Goal: Task Accomplishment & Management: Complete application form

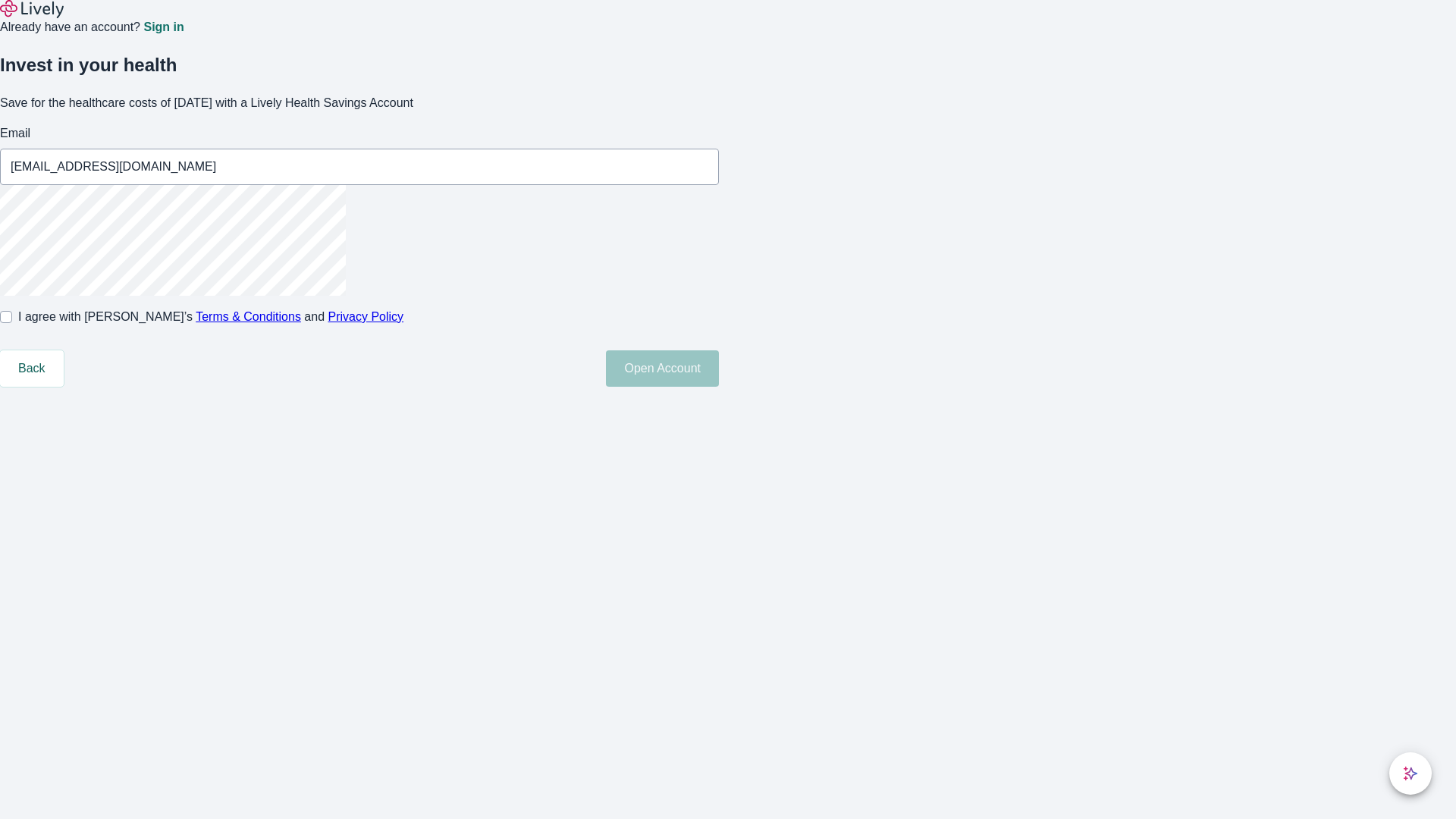
click at [12, 323] on input "I agree with Lively’s Terms & Conditions and Privacy Policy" at bounding box center [6, 317] width 12 height 12
checkbox input "true"
click at [719, 387] on button "Open Account" at bounding box center [663, 368] width 113 height 36
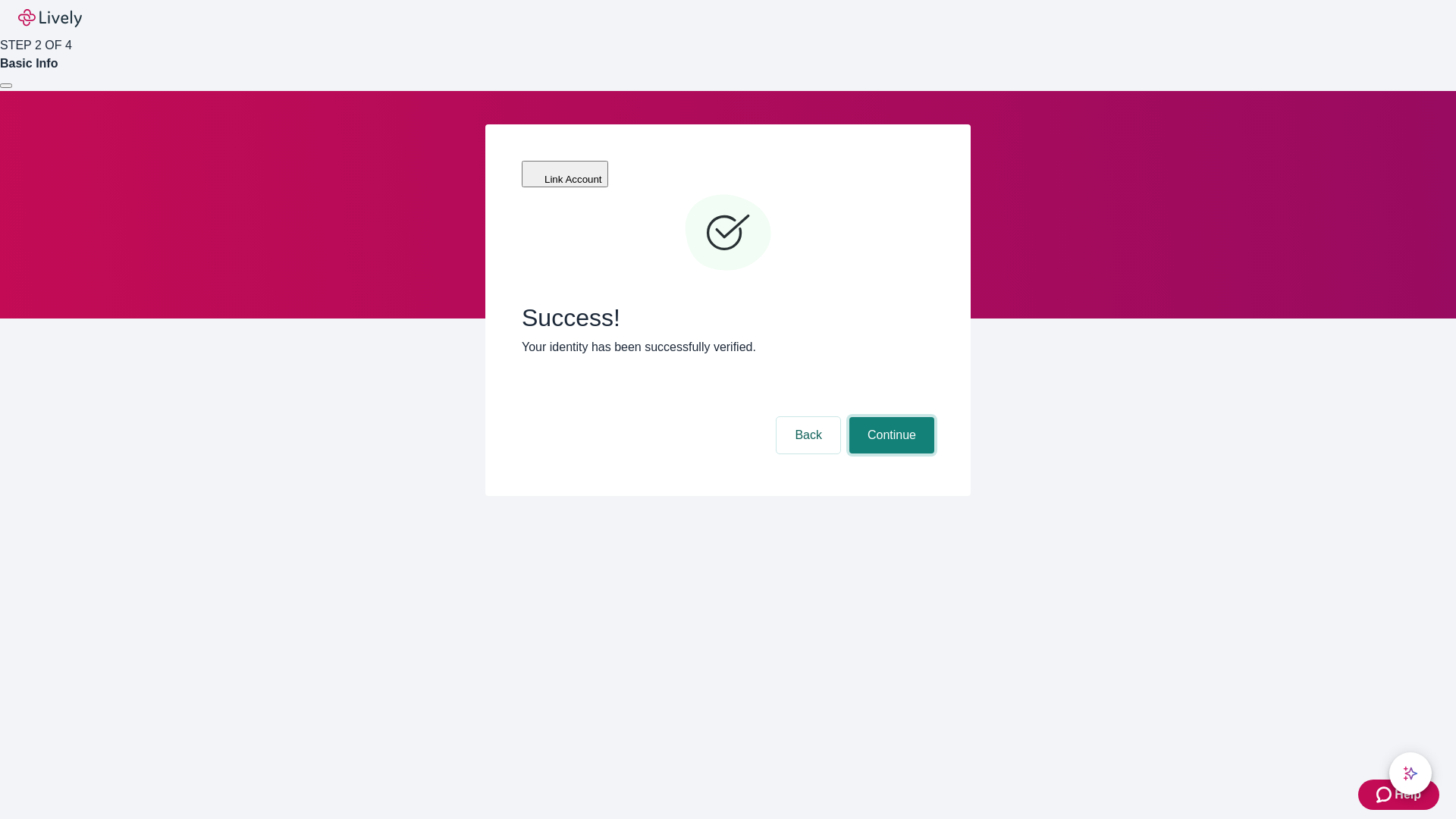
click at [890, 417] on button "Continue" at bounding box center [892, 435] width 85 height 36
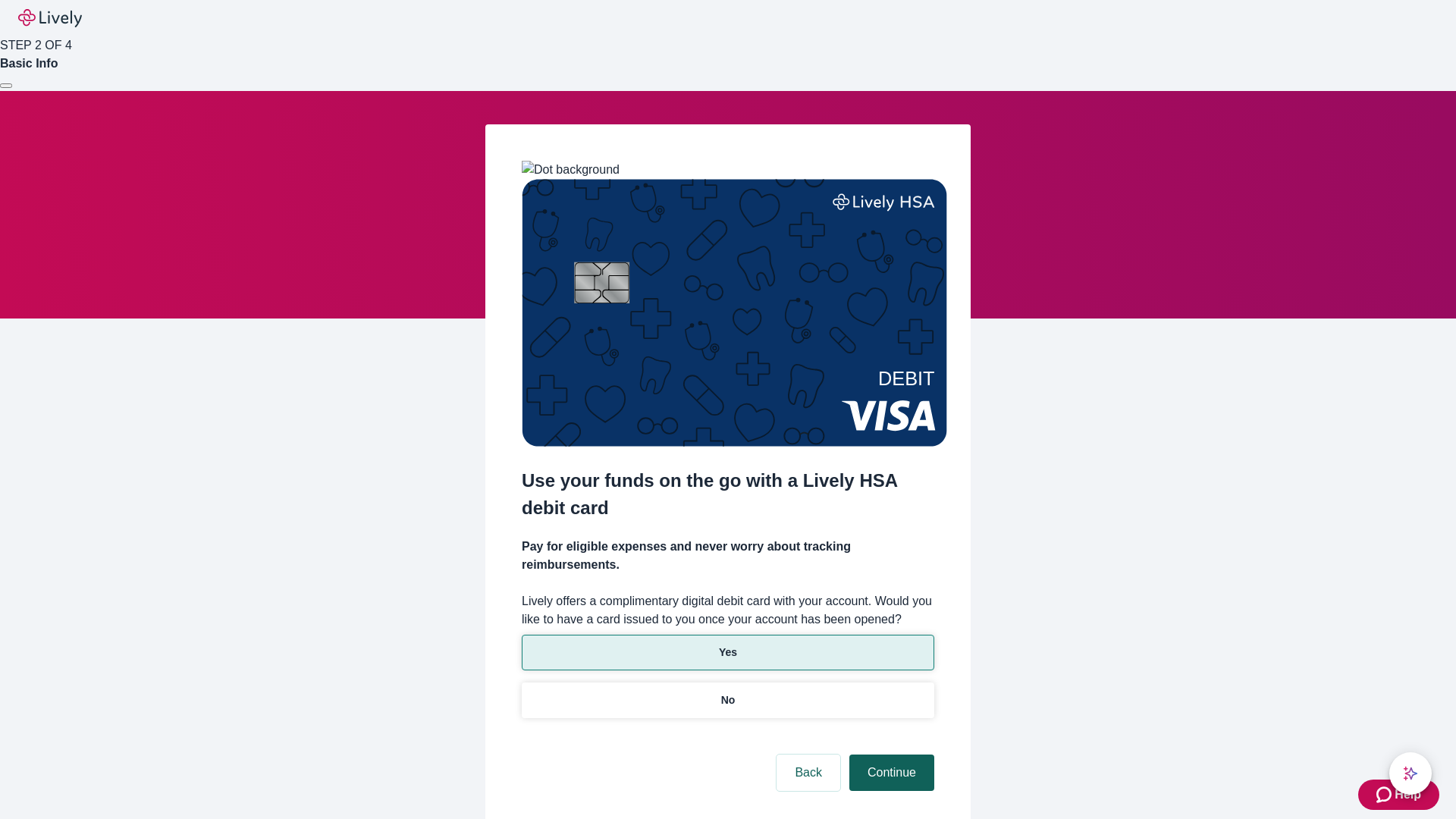
click at [728, 645] on p "Yes" at bounding box center [728, 652] width 18 height 16
click at [890, 755] on button "Continue" at bounding box center [892, 773] width 85 height 36
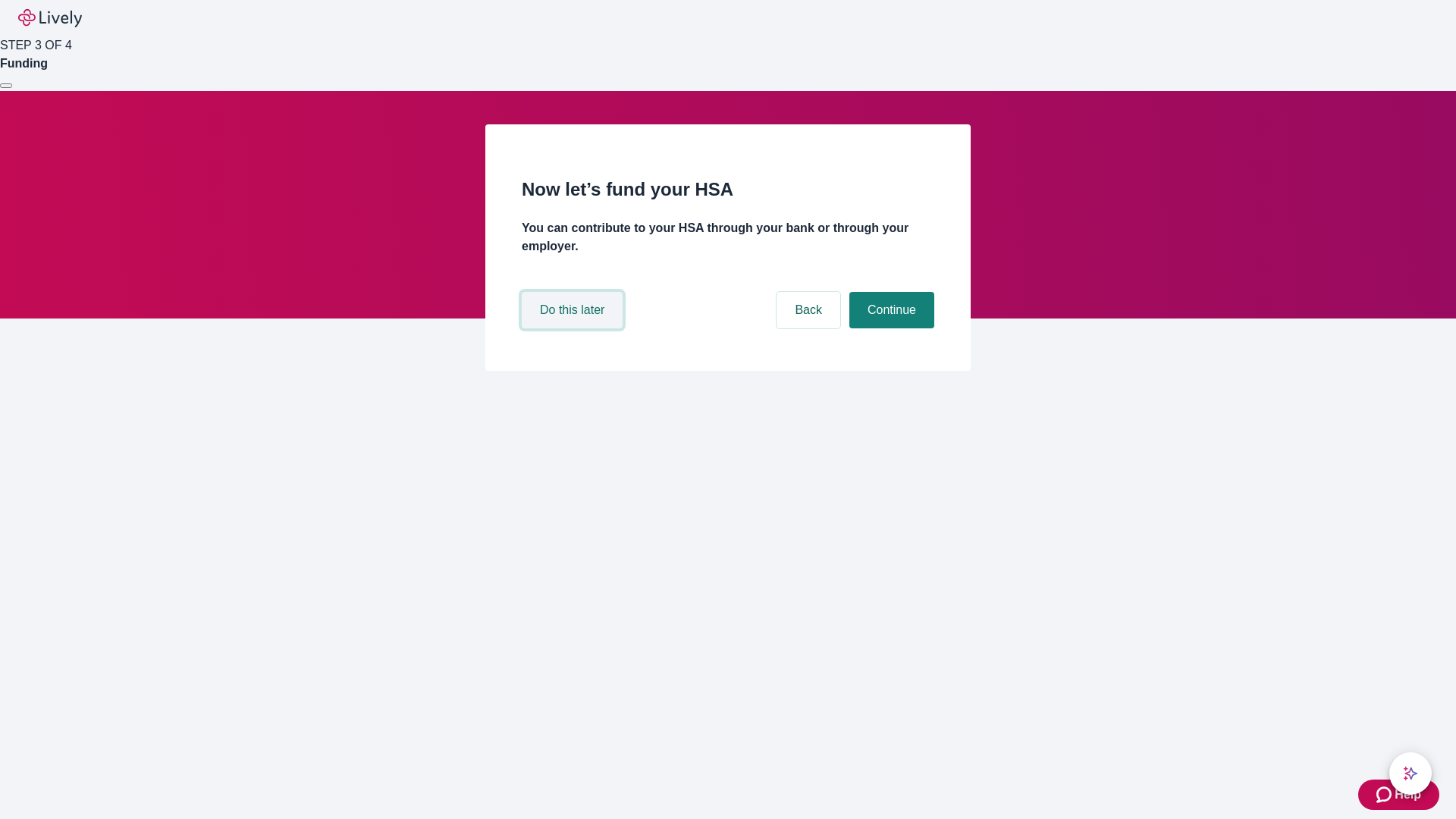
click at [574, 329] on button "Do this later" at bounding box center [572, 310] width 101 height 36
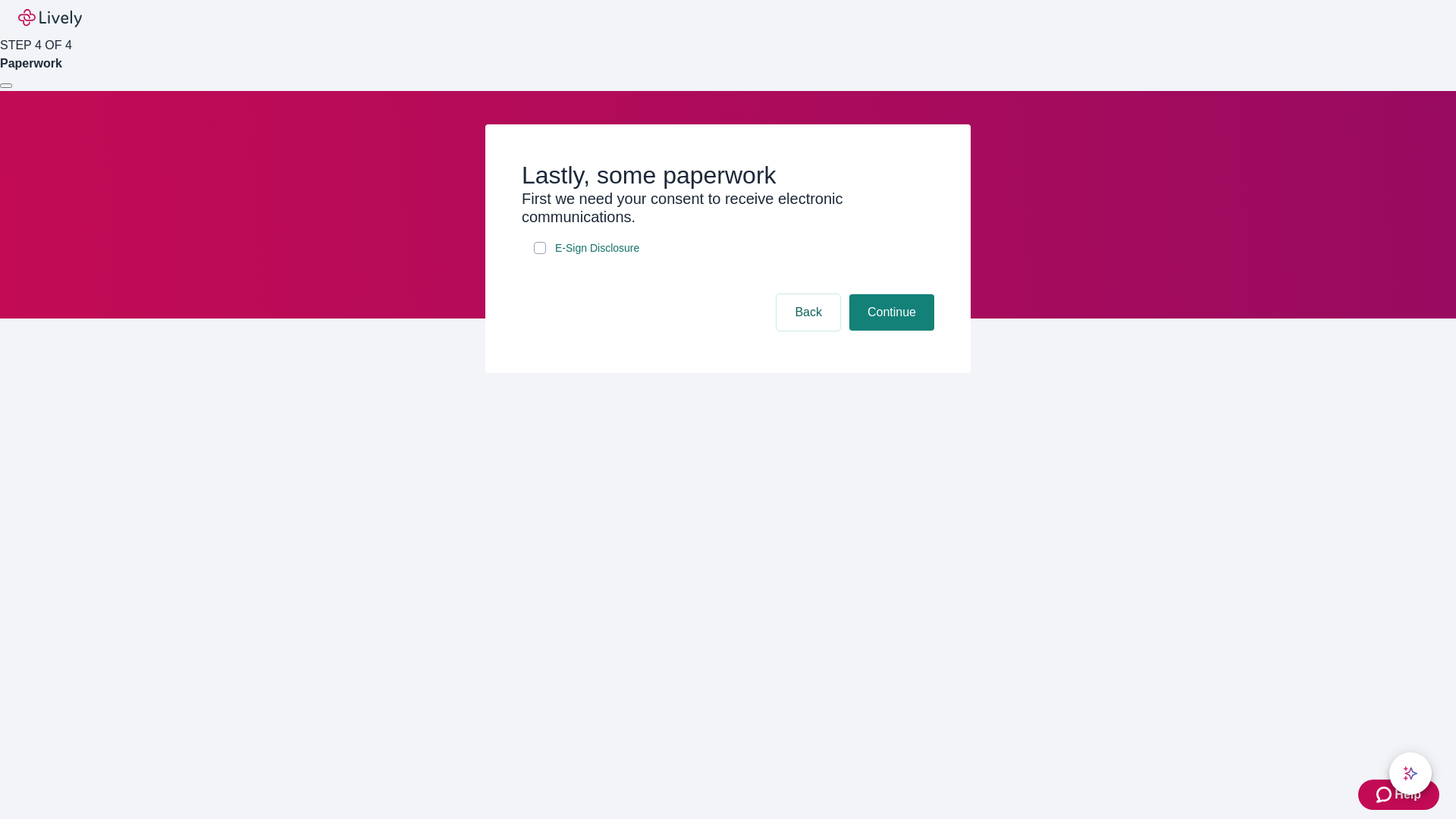
click at [540, 254] on input "E-Sign Disclosure" at bounding box center [540, 248] width 12 height 12
checkbox input "true"
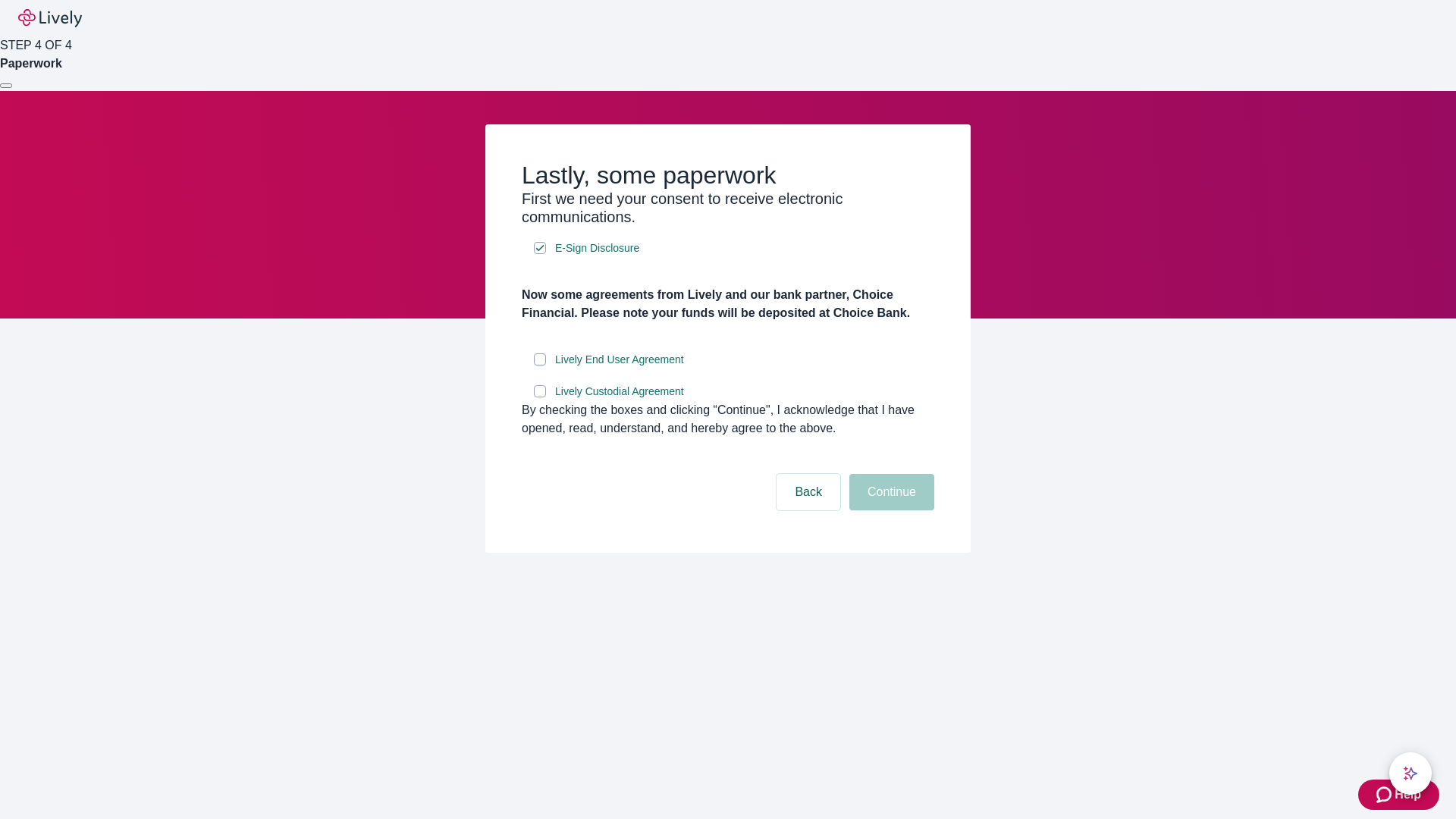
click at [540, 366] on input "Lively End User Agreement" at bounding box center [540, 360] width 12 height 12
checkbox input "true"
click at [540, 397] on input "Lively Custodial Agreement" at bounding box center [540, 391] width 12 height 12
checkbox input "true"
click at [890, 511] on button "Continue" at bounding box center [892, 492] width 85 height 36
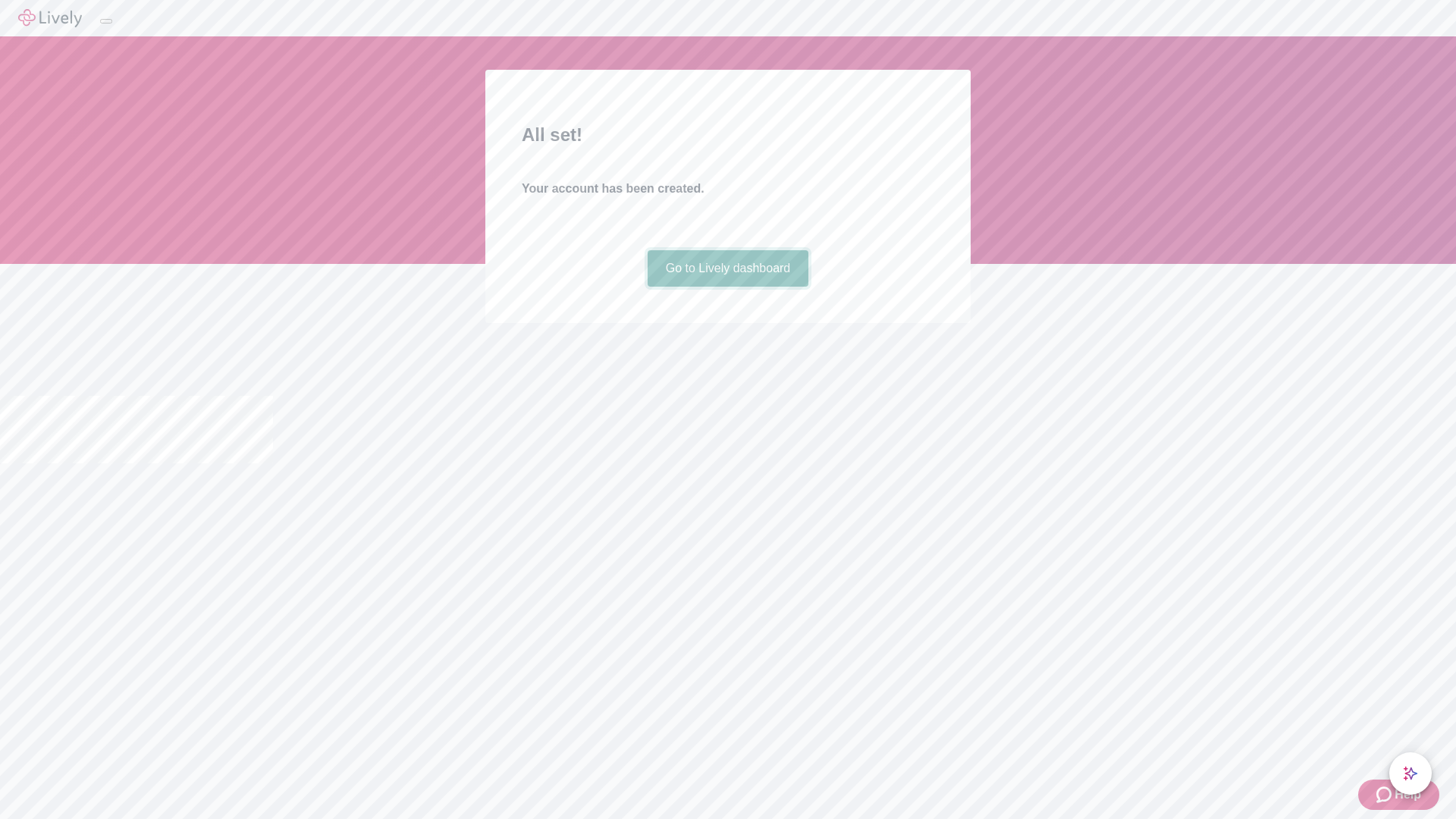
click at [728, 287] on link "Go to Lively dashboard" at bounding box center [728, 268] width 161 height 36
